Goal: Task Accomplishment & Management: Manage account settings

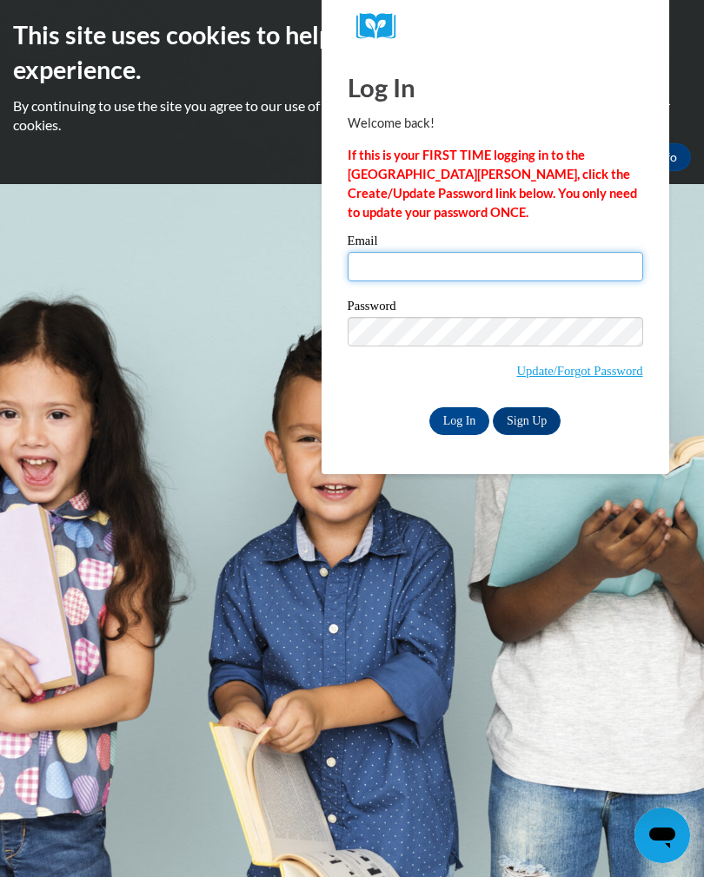
click at [499, 269] on input "Email" at bounding box center [494, 267] width 295 height 30
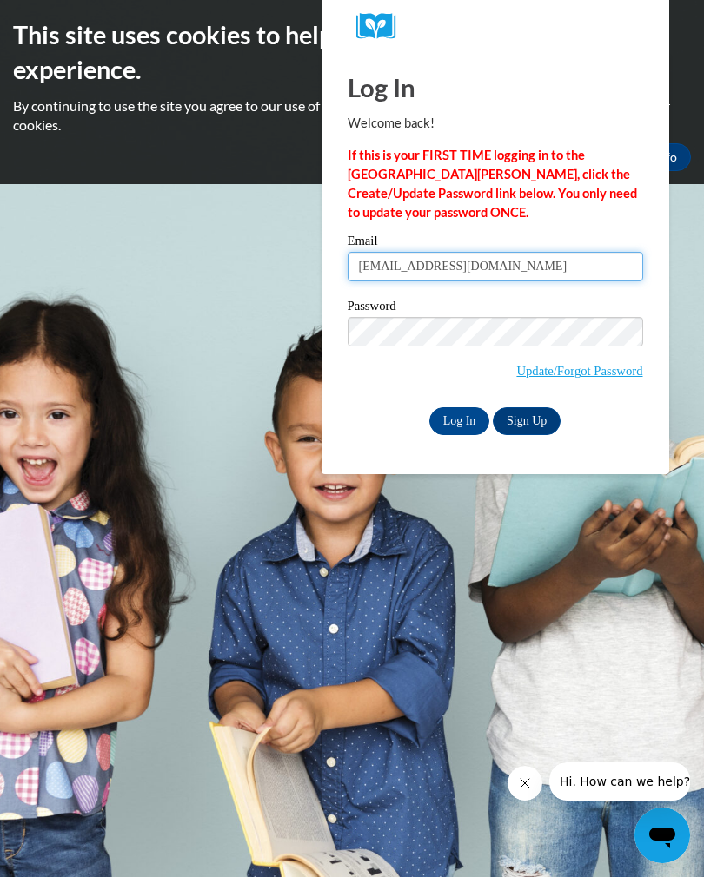
type input "kmgeorg2@gmail.com"
click at [462, 411] on input "Log In" at bounding box center [459, 421] width 61 height 28
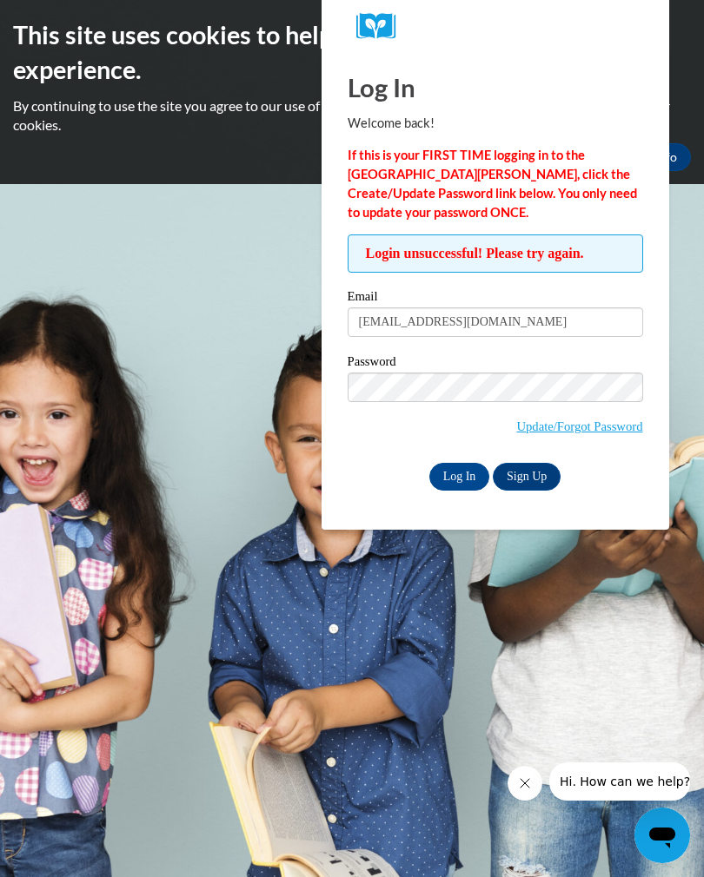
click at [463, 486] on input "Log In" at bounding box center [459, 477] width 61 height 28
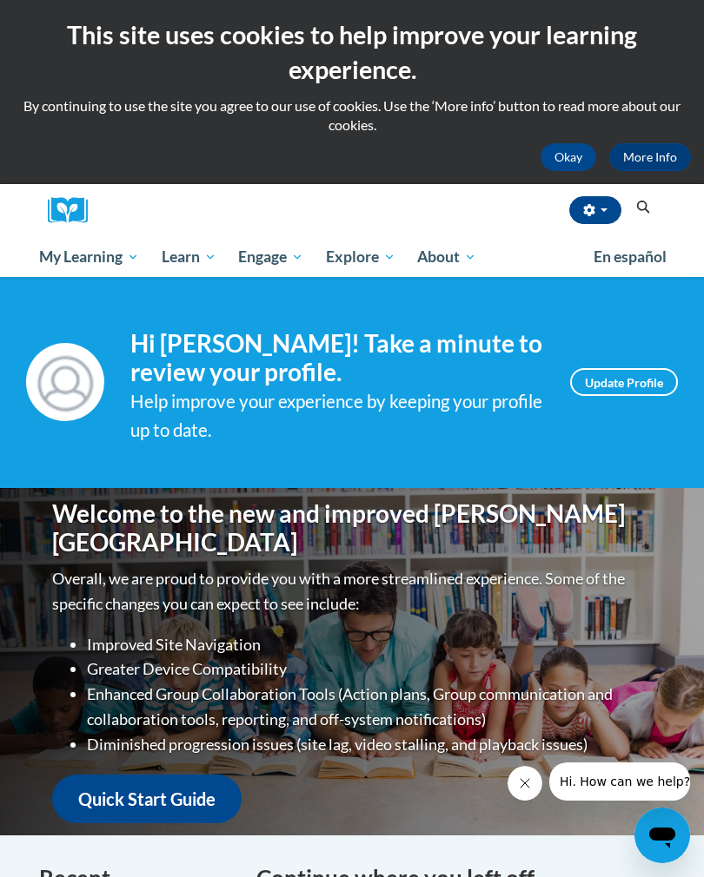
click at [0, 0] on span "My Course Progress" at bounding box center [0, 0] width 0 height 0
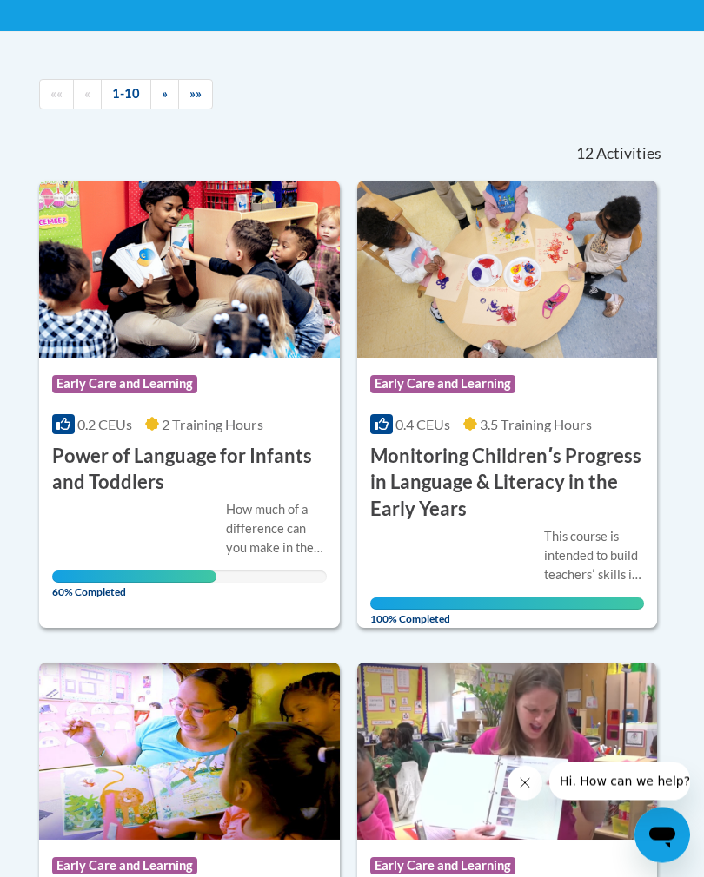
scroll to position [379, 0]
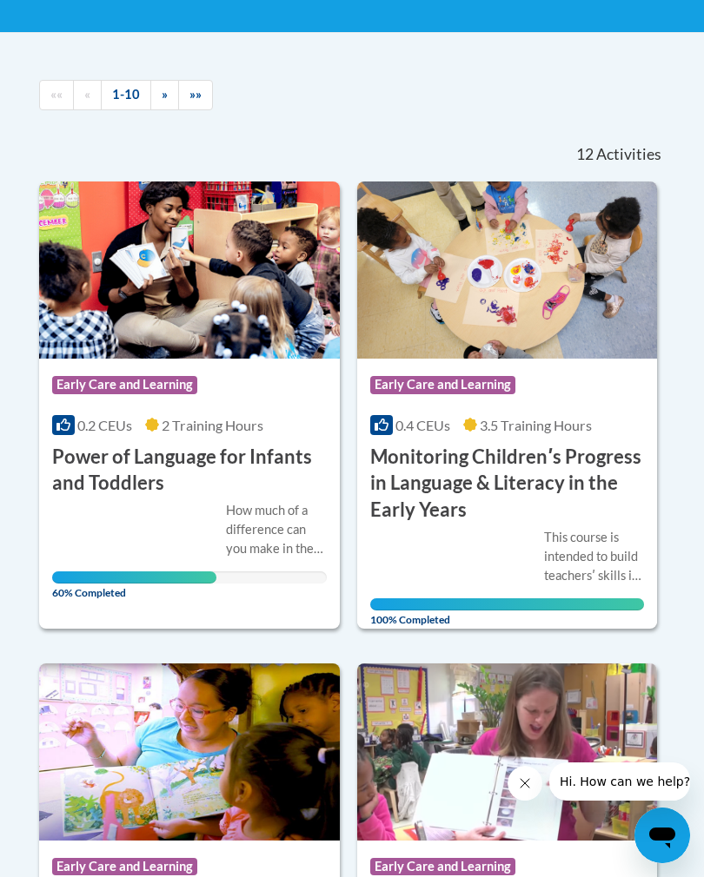
click at [241, 509] on div "How much of a difference can you make in the life of a child just by talking? A…" at bounding box center [276, 529] width 101 height 57
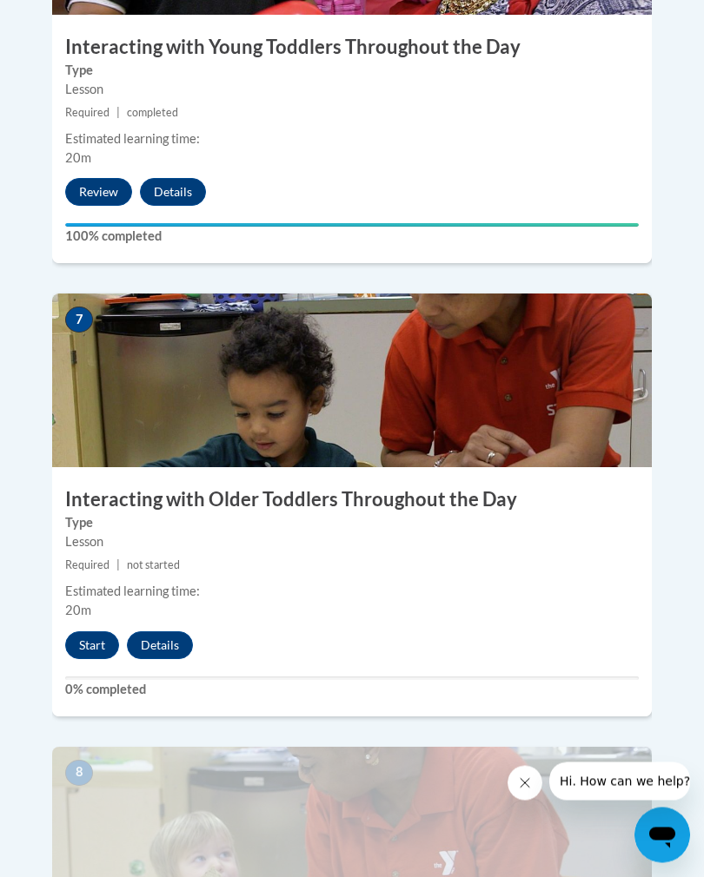
click at [92, 632] on button "Start" at bounding box center [92, 646] width 54 height 28
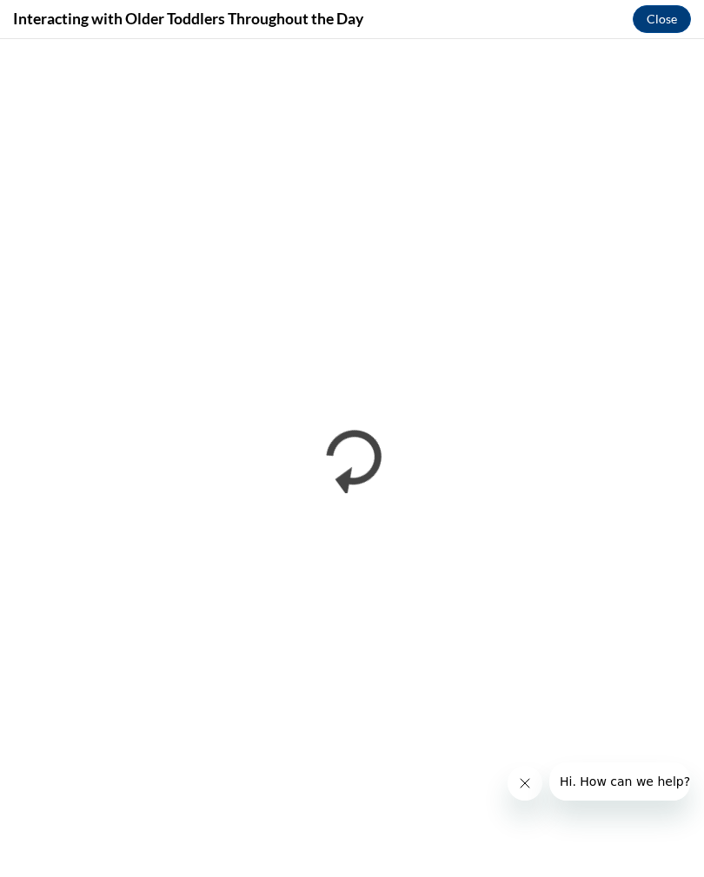
click at [528, 786] on icon "Close message from company" at bounding box center [525, 783] width 14 height 14
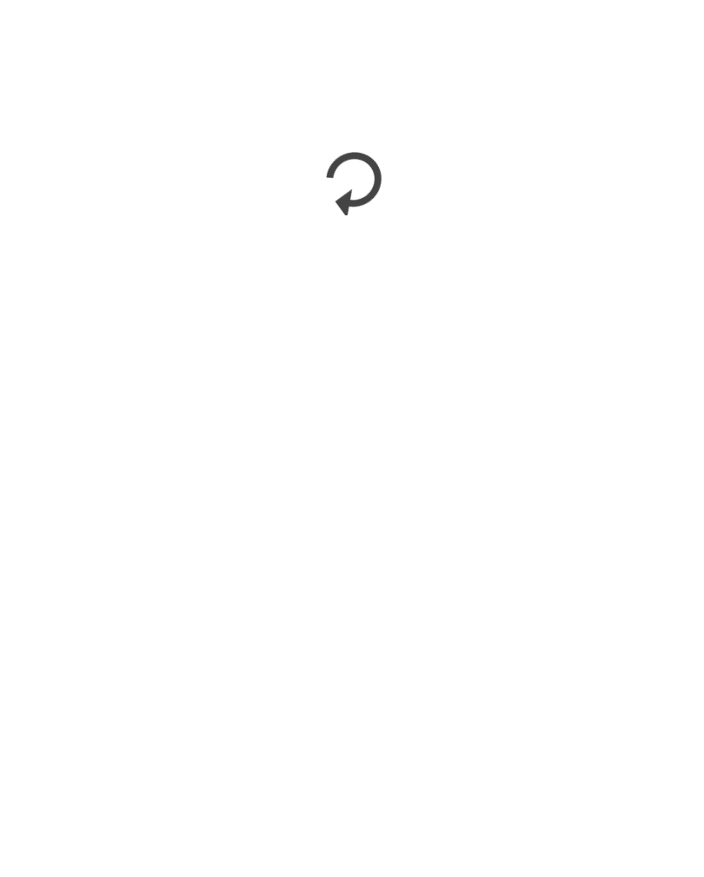
scroll to position [3615, 0]
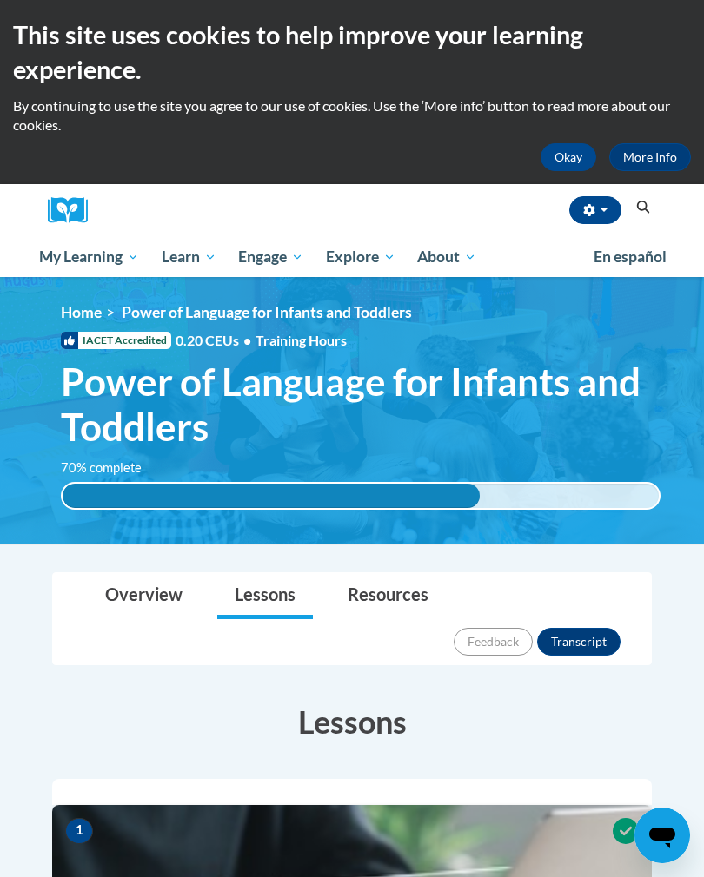
click at [563, 168] on button "Okay" at bounding box center [568, 157] width 56 height 28
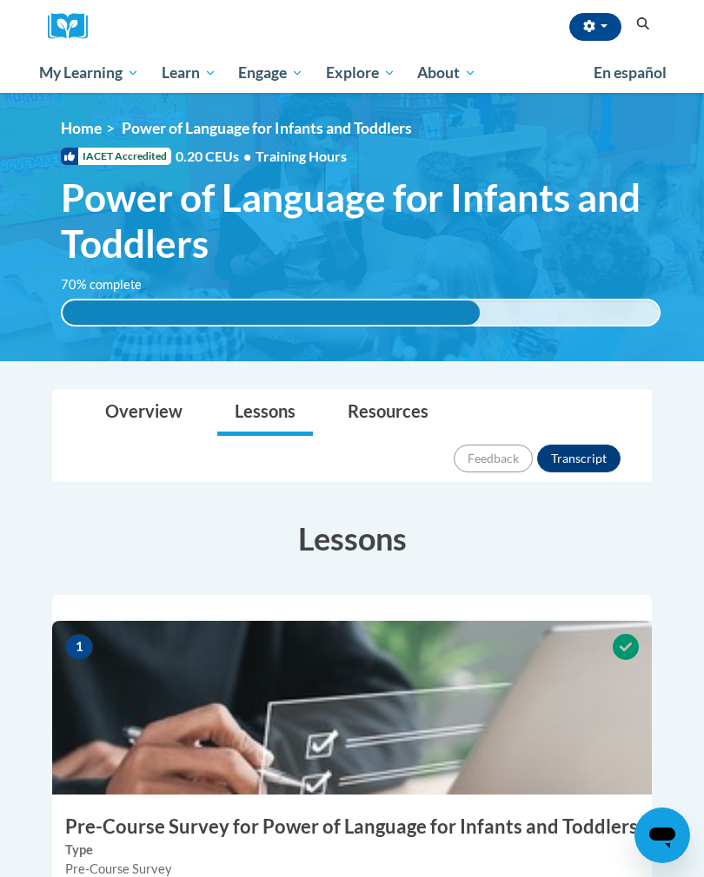
click at [602, 26] on span "button" at bounding box center [603, 25] width 7 height 3
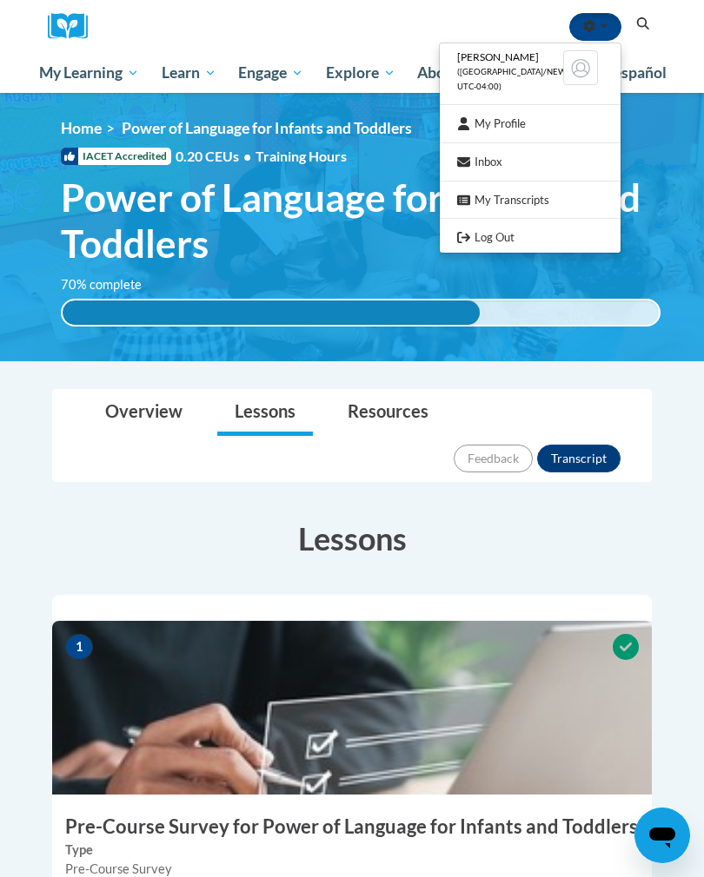
click at [498, 231] on link "Log Out" at bounding box center [529, 238] width 181 height 22
